Goal: Information Seeking & Learning: Learn about a topic

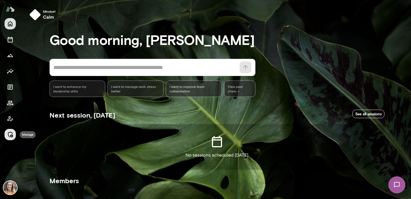
click at [7, 133] on icon "Manage" at bounding box center [10, 134] width 7 height 7
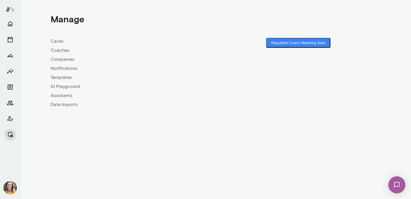
click at [58, 52] on link "Coaches" at bounding box center [133, 50] width 165 height 7
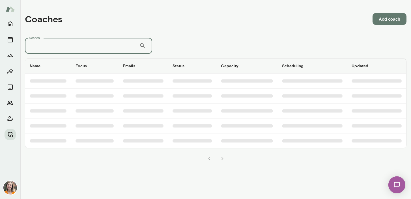
click at [85, 50] on input "Search..." at bounding box center [82, 46] width 114 height 16
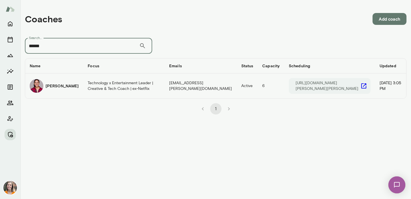
type input "******"
click at [95, 91] on td "Technology x Entertainment Leader | Creative & Tech Coach | ex-Netflix" at bounding box center [124, 86] width 82 height 25
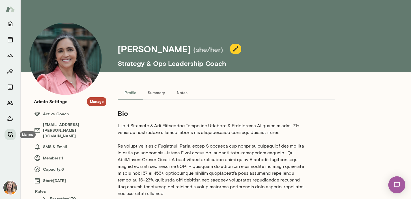
click at [9, 133] on icon "Manage" at bounding box center [10, 134] width 7 height 7
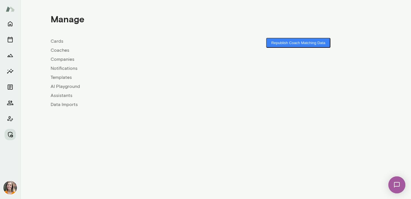
click at [60, 51] on link "Coaches" at bounding box center [133, 50] width 165 height 7
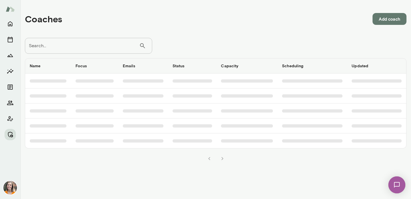
click at [87, 40] on input "Search..." at bounding box center [82, 46] width 114 height 16
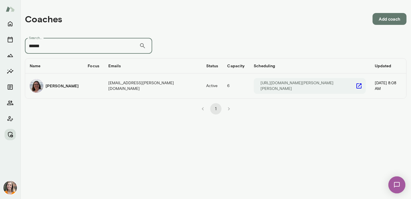
type input "******"
click at [66, 91] on div "Renate Stoiber" at bounding box center [54, 86] width 49 height 14
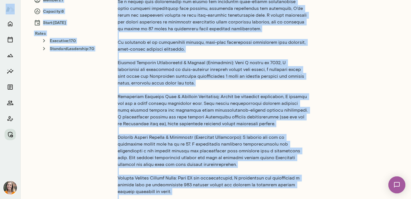
scroll to position [19, 0]
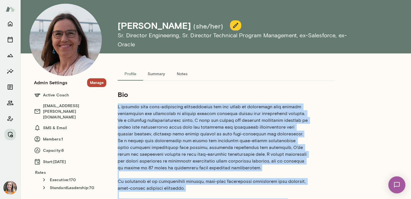
drag, startPoint x: 146, startPoint y: 104, endPoint x: 113, endPoint y: 106, distance: 33.7
copy p "I partner with high-performing professionals who are ready to transition from f…"
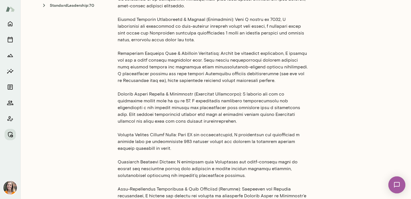
scroll to position [203, 0]
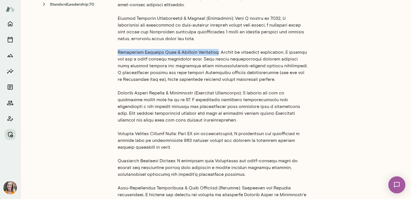
drag, startPoint x: 118, startPoint y: 52, endPoint x: 212, endPoint y: 51, distance: 94.3
click at [212, 51] on p at bounding box center [213, 79] width 190 height 319
copy p "Mitigating Critical Risk & Managing Complexity"
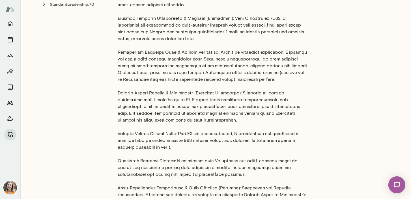
click at [253, 76] on p at bounding box center [213, 79] width 190 height 319
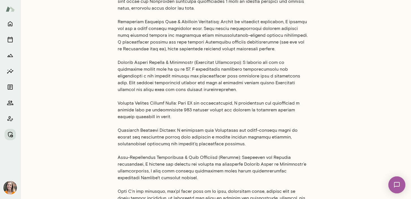
scroll to position [233, 0]
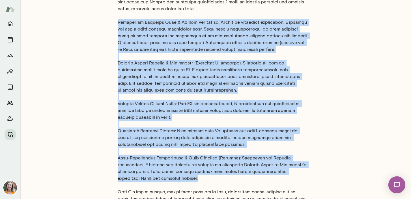
drag, startPoint x: 118, startPoint y: 22, endPoint x: 173, endPoint y: 181, distance: 168.6
click at [173, 181] on p at bounding box center [213, 49] width 190 height 319
copy p "Mitigating Critical Risk & Managing Complexity: Tapped by executive leadership,…"
click at [249, 67] on p at bounding box center [213, 49] width 190 height 319
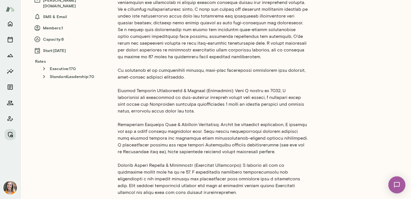
scroll to position [131, 0]
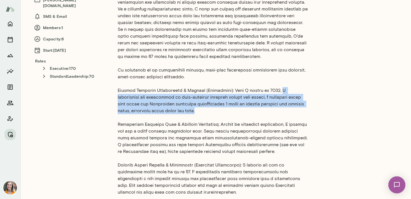
drag, startPoint x: 266, startPoint y: 92, endPoint x: 264, endPoint y: 111, distance: 19.3
click at [264, 111] on p at bounding box center [213, 151] width 190 height 319
copy p "I spearheaded the transition to zero-downtime releases within four months, a st…"
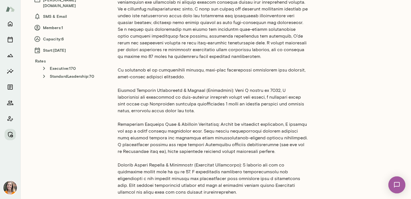
click at [170, 127] on p at bounding box center [213, 151] width 190 height 319
click at [119, 91] on p at bounding box center [213, 151] width 190 height 319
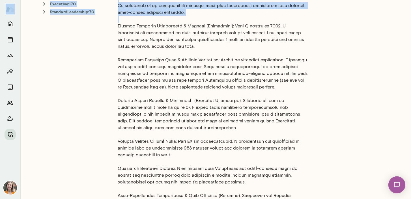
scroll to position [230, 0]
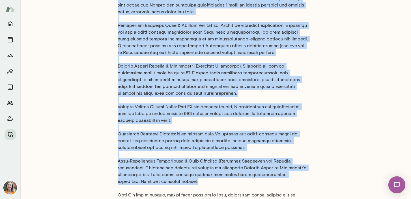
drag, startPoint x: 118, startPoint y: 90, endPoint x: 198, endPoint y: 180, distance: 120.7
click at [198, 180] on p at bounding box center [213, 52] width 190 height 319
copy p "Driving Business Reliability & Savings (Salesforce): When I joined in 2011, I s…"
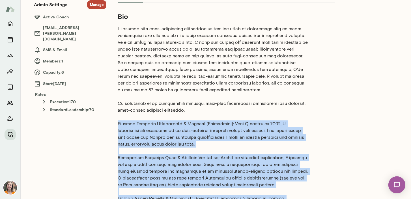
scroll to position [94, 0]
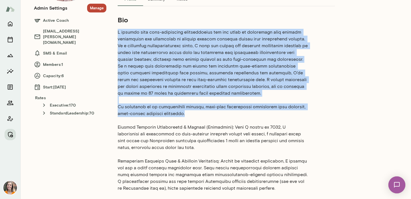
drag, startPoint x: 180, startPoint y: 113, endPoint x: 113, endPoint y: 33, distance: 104.3
copy p "I partner with high-performing professionals who are ready to transition from f…"
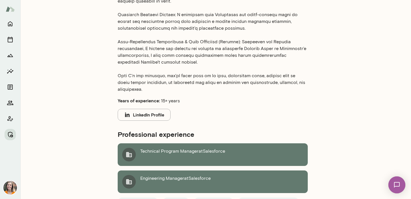
scroll to position [349, 0]
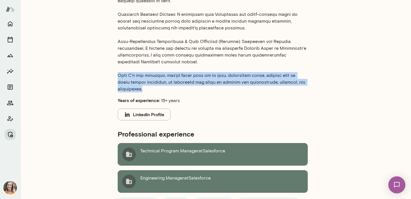
drag, startPoint x: 144, startPoint y: 88, endPoint x: 114, endPoint y: 76, distance: 32.5
click at [114, 76] on div "Profile Summary Notes Bio Years of experience: 15+ years LinkedIn Profile Profe…" at bounding box center [226, 11] width 240 height 548
copy p "When I'm not coaching, you'll often find me on long, reflective walks, engaged …"
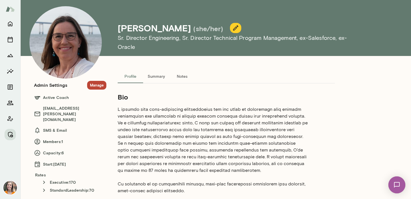
scroll to position [0, 0]
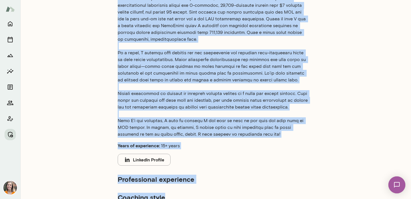
scroll to position [234, 0]
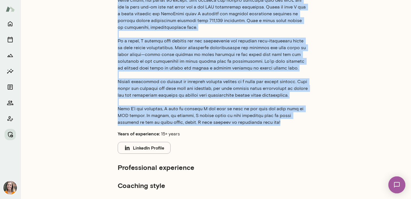
drag, startPoint x: 118, startPoint y: 17, endPoint x: 267, endPoint y: 124, distance: 183.9
click at [267, 124] on p at bounding box center [213, 7] width 190 height 238
copy p "I am a People and Operations Leader with 20 years of experience leading across …"
click at [167, 94] on p at bounding box center [213, 7] width 190 height 238
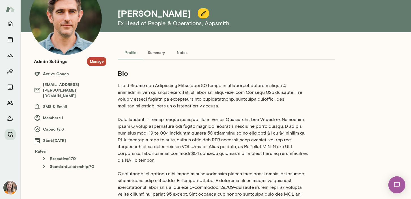
scroll to position [40, 0]
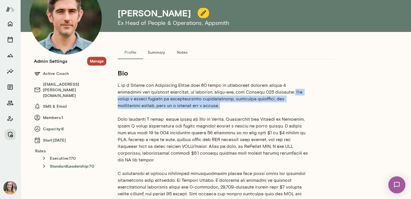
drag, startPoint x: 218, startPoint y: 106, endPoint x: 296, endPoint y: 93, distance: 78.7
click at [296, 93] on p at bounding box center [213, 201] width 190 height 238
copy p "I’ve built a career focused on organizational effectiveness, strategic executio…"
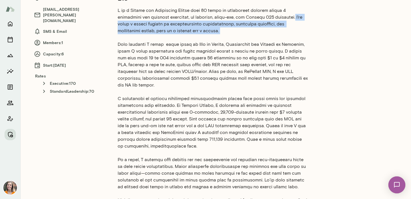
scroll to position [115, 0]
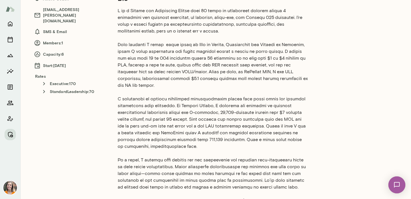
click at [221, 82] on p at bounding box center [213, 126] width 190 height 238
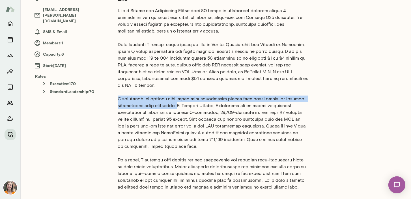
drag, startPoint x: 176, startPoint y: 106, endPoint x: 112, endPoint y: 101, distance: 64.5
click at [112, 101] on div "Profile Summary Notes Bio Years of experience: 15+ years LinkedIn Profile Profe…" at bounding box center [226, 142] width 240 height 343
copy p "I specialize in driving measurable organizational change that makes teams and b…"
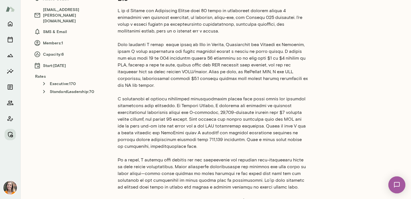
click at [224, 151] on p at bounding box center [213, 126] width 190 height 238
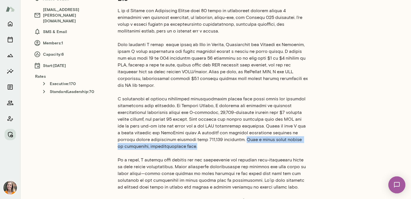
drag, startPoint x: 196, startPoint y: 145, endPoint x: 216, endPoint y: 141, distance: 20.1
click at [216, 141] on p at bounding box center [213, 126] width 190 height 238
copy p "Plus a whole other decade of innovative, entrepreneurial work."
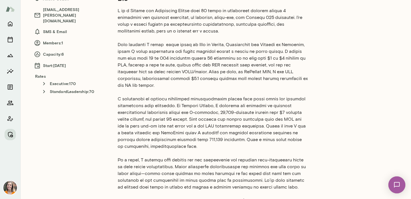
click at [221, 167] on p at bounding box center [213, 126] width 190 height 238
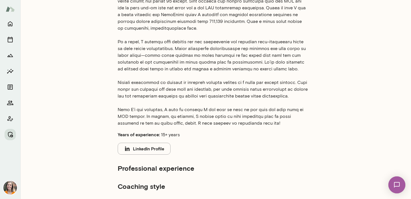
scroll to position [234, 0]
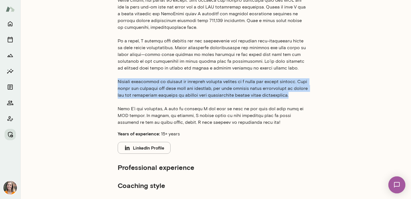
drag, startPoint x: 307, startPoint y: 96, endPoint x: 112, endPoint y: 82, distance: 195.0
click at [112, 82] on div "Profile Summary Notes Bio Years of experience: 15+ years LinkedIn Profile Profe…" at bounding box center [226, 23] width 240 height 343
copy p "Clients appreciate my ability to untangle complex systems in a quick and candid…"
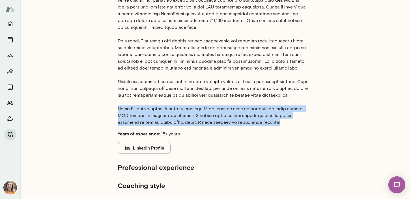
drag, startPoint x: 239, startPoint y: 121, endPoint x: 107, endPoint y: 108, distance: 133.2
click at [107, 108] on div "Profile Summary Notes Bio Years of experience: 15+ years LinkedIn Profile Profe…" at bounding box center [226, 23] width 240 height 343
copy p "When I’m not coaching, I love to pretend I can cook as well as any chef and hoo…"
